Goal: Task Accomplishment & Management: Manage account settings

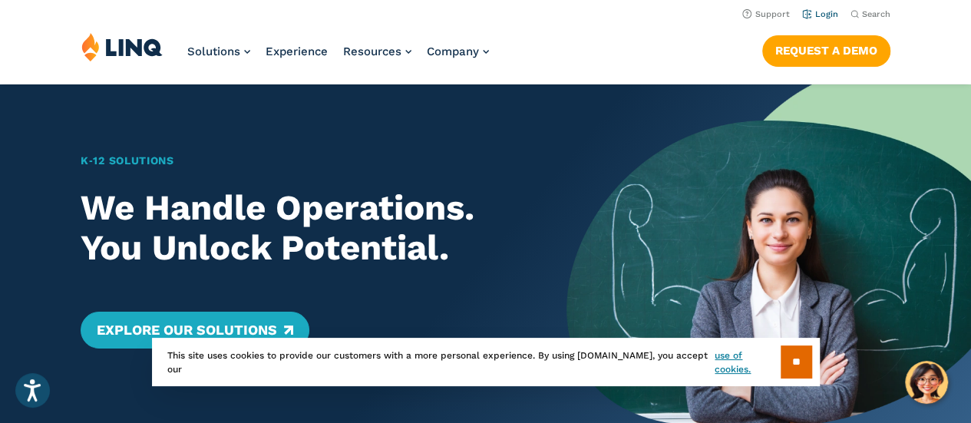
click at [825, 20] on li "Login" at bounding box center [820, 13] width 36 height 17
click at [827, 7] on li "Login" at bounding box center [820, 13] width 36 height 17
click at [830, 13] on link "Login" at bounding box center [820, 14] width 36 height 10
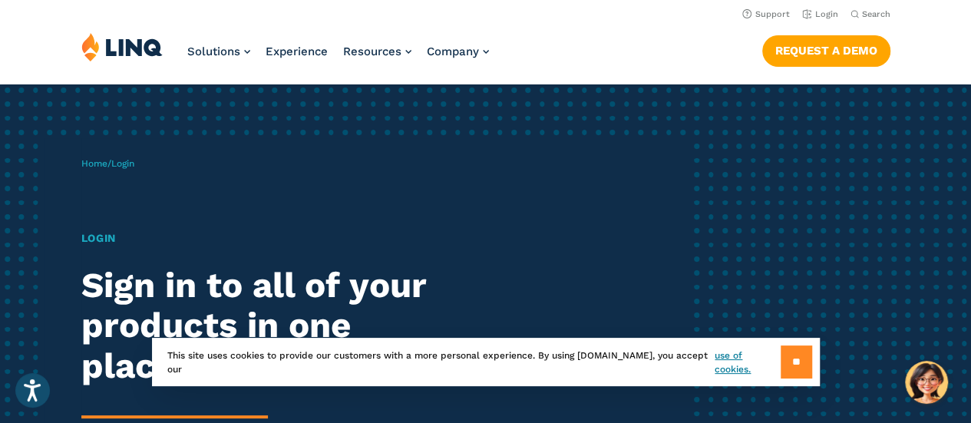
click at [795, 369] on input "**" at bounding box center [795, 361] width 31 height 33
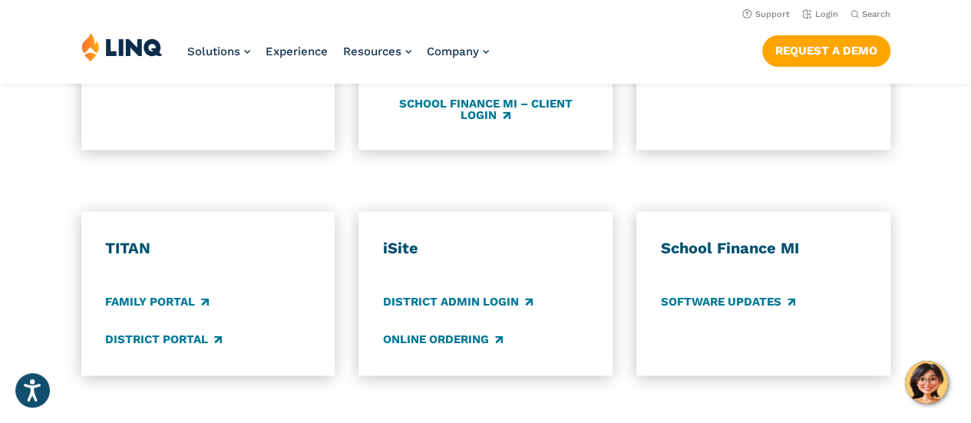
scroll to position [844, 0]
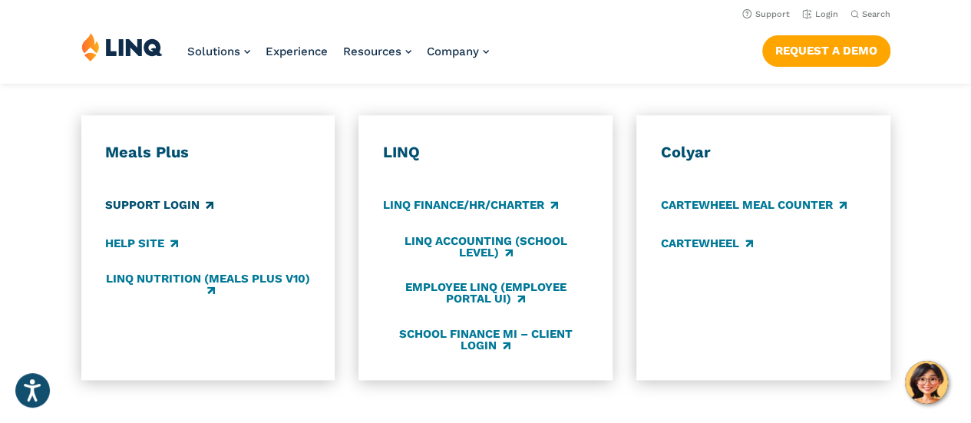
click at [185, 197] on link "Support Login" at bounding box center [159, 205] width 108 height 17
